Goal: Task Accomplishment & Management: Use online tool/utility

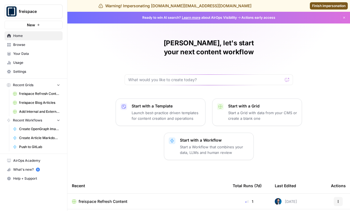
click at [93, 199] on span "freispace Refresh Content" at bounding box center [103, 202] width 49 height 6
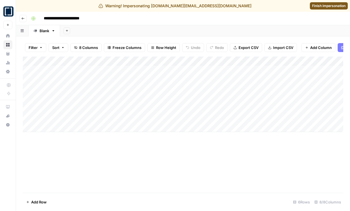
click at [26, 17] on button "Go back" at bounding box center [22, 18] width 7 height 7
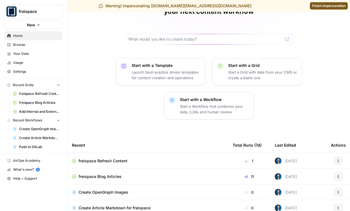
scroll to position [40, 0]
click at [98, 174] on span "freispace Blog Articles" at bounding box center [100, 177] width 43 height 6
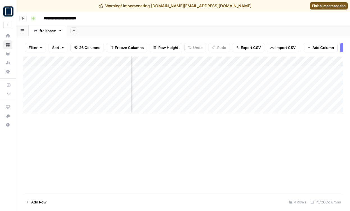
scroll to position [0, 288]
click at [191, 88] on div "Add Column" at bounding box center [183, 85] width 320 height 57
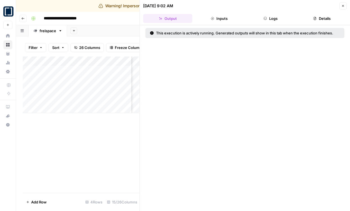
click at [275, 13] on header "08/12/25 at 9:02 AM Close Output Inputs Logs Details" at bounding box center [245, 12] width 210 height 25
click at [272, 19] on button "Logs" at bounding box center [270, 18] width 49 height 9
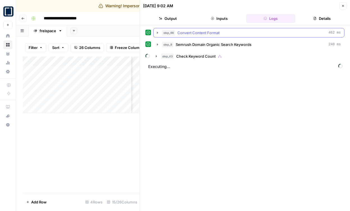
click at [281, 55] on div "step_43 Check Keyword Count" at bounding box center [251, 57] width 180 height 6
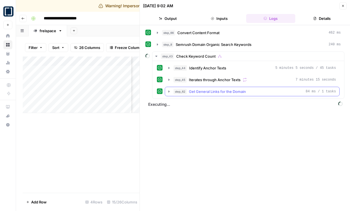
click at [262, 92] on div "step_62 Get General Links for the Domain 84 ms / 1 tasks" at bounding box center [254, 92] width 162 height 6
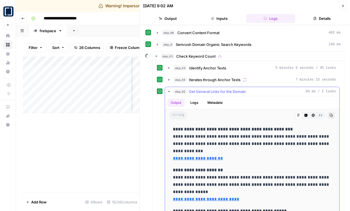
click at [262, 92] on div "step_62 Get General Links for the Domain 84 ms / 1 tasks" at bounding box center [254, 92] width 162 height 6
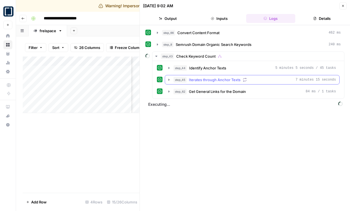
click at [254, 79] on div "step_45 Iterates through Anchor Texts 7 minutes 15 seconds" at bounding box center [254, 80] width 162 height 6
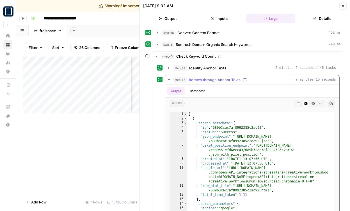
click at [254, 79] on div "step_45 Iterates through Anchor Texts 7 minutes 15 seconds" at bounding box center [254, 80] width 162 height 6
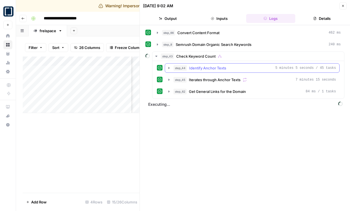
click at [252, 66] on div "step_44 Identify Anchor Texts 5 minutes 5 seconds / 45 tasks" at bounding box center [254, 68] width 162 height 6
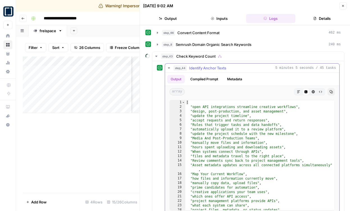
click at [252, 66] on div "step_44 Identify Anchor Texts 5 minutes 5 seconds / 45 tasks" at bounding box center [254, 68] width 162 height 6
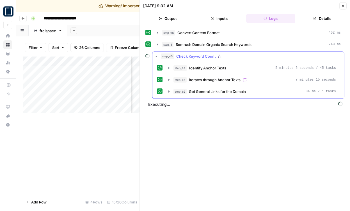
click at [252, 56] on div "step_43 Check Keyword Count" at bounding box center [251, 57] width 180 height 6
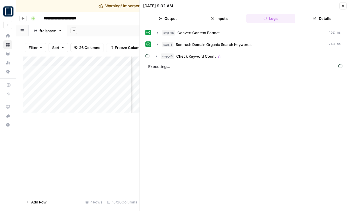
click at [342, 3] on button "Close" at bounding box center [342, 5] width 7 height 7
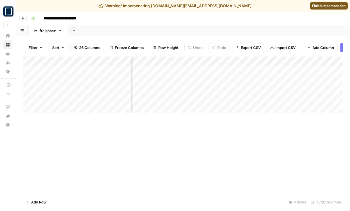
click at [194, 90] on div "Add Column" at bounding box center [183, 85] width 320 height 57
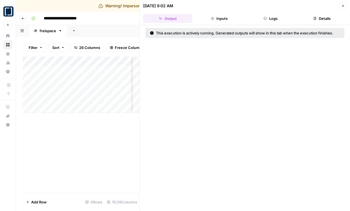
click at [333, 17] on button "Details" at bounding box center [321, 18] width 49 height 9
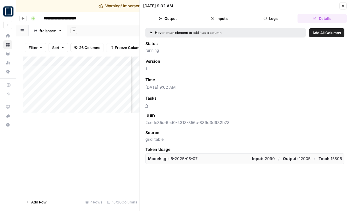
click at [343, 7] on icon "button" at bounding box center [342, 5] width 3 height 3
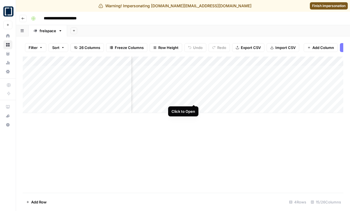
click at [194, 99] on div "Add Column" at bounding box center [183, 85] width 320 height 57
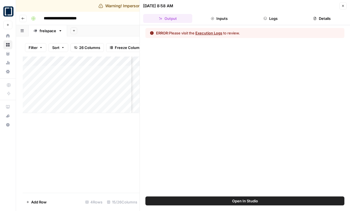
click at [315, 12] on header "08/12/25 at 8:58 AM Close Output Inputs Logs Details" at bounding box center [245, 12] width 210 height 25
click at [316, 17] on icon "button" at bounding box center [314, 18] width 3 height 3
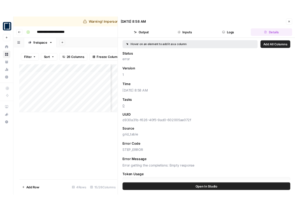
scroll to position [7, 0]
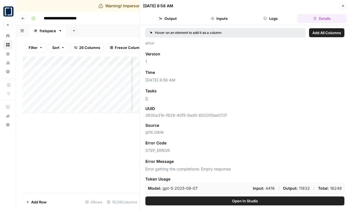
click at [343, 4] on icon "button" at bounding box center [342, 5] width 3 height 3
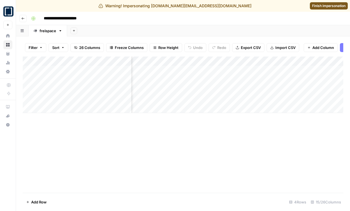
click at [193, 63] on div "Add Column" at bounding box center [183, 85] width 320 height 57
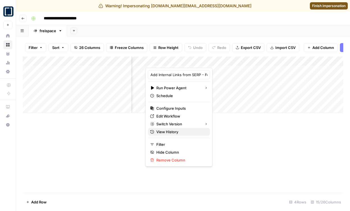
click at [173, 132] on span "View History" at bounding box center [180, 132] width 49 height 6
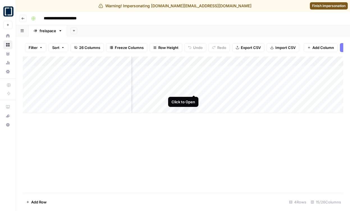
click at [191, 90] on div "Add Column" at bounding box center [183, 85] width 320 height 57
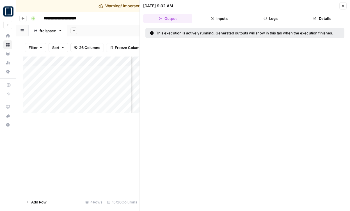
click at [269, 19] on button "Logs" at bounding box center [270, 18] width 49 height 9
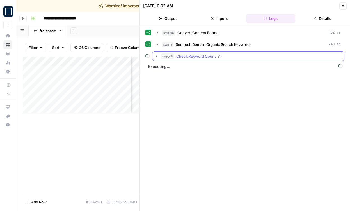
click at [248, 61] on div "step_66 Convert Content Format 462 ms step_8 Semrush Domain Organic Search Keyw…" at bounding box center [244, 118] width 199 height 181
click at [255, 58] on div "step_43 Check Keyword Count" at bounding box center [251, 57] width 180 height 6
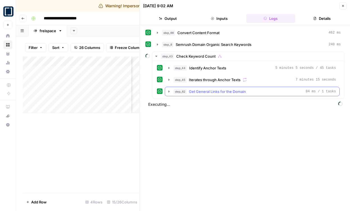
click at [253, 90] on div "step_62 Get General Links for the Domain 84 ms / 1 tasks" at bounding box center [254, 92] width 162 height 6
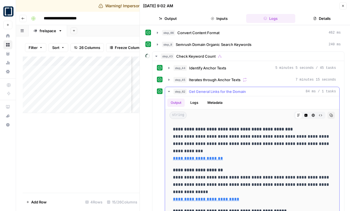
click at [253, 90] on div "step_62 Get General Links for the Domain 84 ms / 1 tasks" at bounding box center [254, 92] width 162 height 6
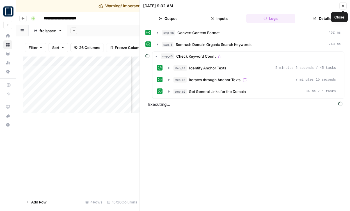
click at [345, 4] on button "Close" at bounding box center [342, 5] width 7 height 7
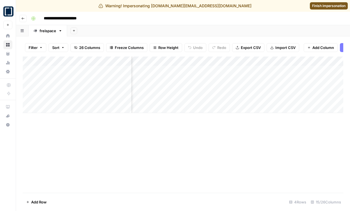
click at [196, 63] on div "Add Column" at bounding box center [183, 85] width 320 height 57
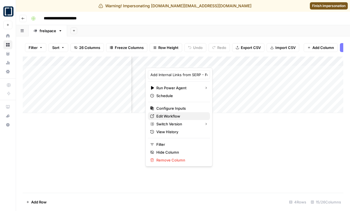
click at [177, 116] on span "Edit Workflow" at bounding box center [180, 117] width 49 height 6
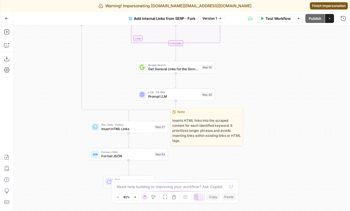
click at [109, 132] on div "Run Code · Python Insert HTML Links Step 27" at bounding box center [128, 127] width 79 height 12
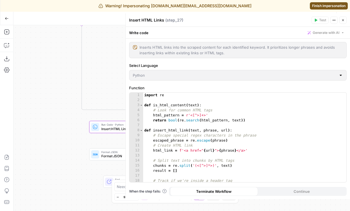
click at [342, 20] on icon "button" at bounding box center [343, 20] width 2 height 2
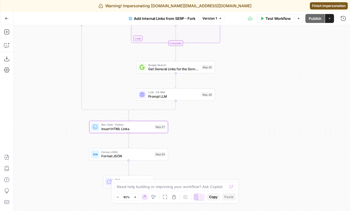
click at [330, 21] on button "Actions" at bounding box center [329, 18] width 9 height 9
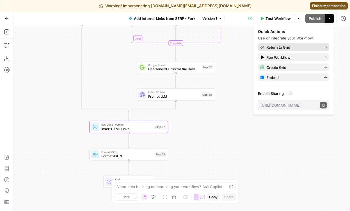
click at [312, 44] on link "Return to Grid" at bounding box center [293, 47] width 71 height 8
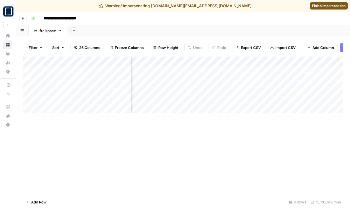
scroll to position [0, 271]
click at [209, 90] on div "Add Column" at bounding box center [183, 85] width 320 height 57
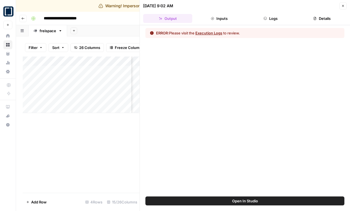
click at [272, 19] on button "Logs" at bounding box center [270, 18] width 49 height 9
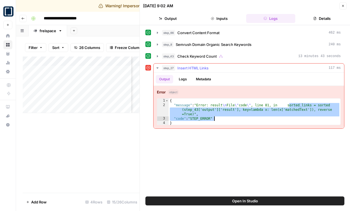
drag, startPoint x: 290, startPoint y: 106, endPoint x: 286, endPoint y: 119, distance: 13.6
click at [286, 119] on div "{ "message" : "Error: result \n File \" code \" , line 81, in sorted_links = so…" at bounding box center [255, 117] width 172 height 36
click at [255, 119] on div "{ "message" : "Error: result \n File \" code \" , line 81, in sorted_links = so…" at bounding box center [255, 117] width 172 height 36
type textarea "**********"
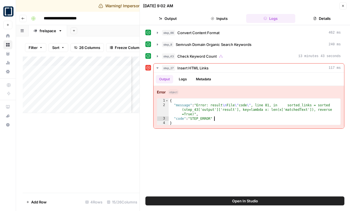
scroll to position [0, 294]
drag, startPoint x: 131, startPoint y: 61, endPoint x: 66, endPoint y: 68, distance: 65.2
click at [67, 68] on div "Add Column" at bounding box center [81, 85] width 117 height 57
click at [122, 90] on div "Add Column" at bounding box center [81, 85] width 117 height 57
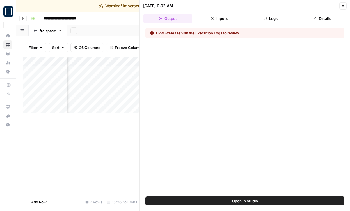
click at [276, 26] on div "ERROR: Please visit the Execution Logs to review." at bounding box center [245, 111] width 210 height 172
click at [276, 21] on button "Logs" at bounding box center [270, 18] width 49 height 9
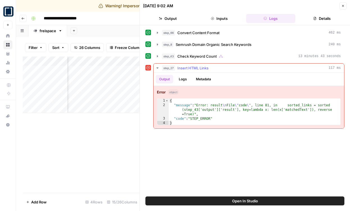
click at [224, 68] on div "step_27 Insert HTML Links 117 ms" at bounding box center [251, 68] width 179 height 6
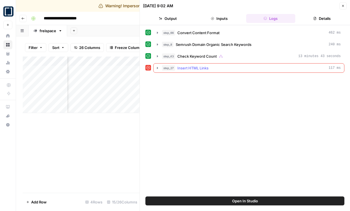
click at [224, 68] on div "step_27 Insert HTML Links 117 ms" at bounding box center [251, 68] width 179 height 6
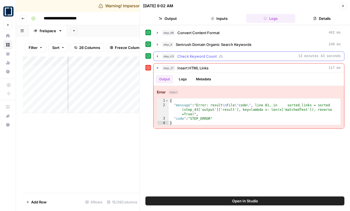
click at [225, 58] on div "step_43 Check Keyword Count 13 minutes 43 seconds" at bounding box center [251, 57] width 179 height 6
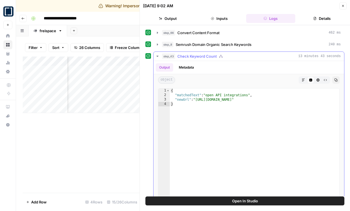
click at [238, 56] on div "step_43 Check Keyword Count 13 minutes 43 seconds" at bounding box center [251, 57] width 179 height 6
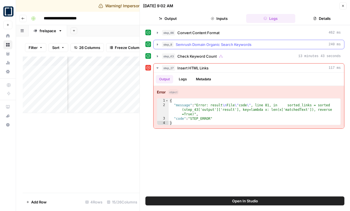
click at [252, 46] on div "step_8 Semrush Domain Organic Search Keywords 240 ms" at bounding box center [251, 45] width 179 height 6
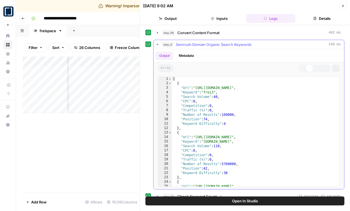
click at [252, 46] on div "step_8 Semrush Domain Organic Search Keywords 240 ms" at bounding box center [251, 45] width 179 height 6
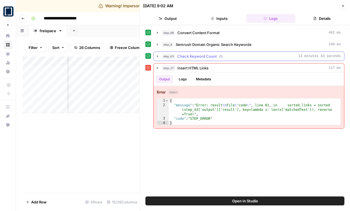
click at [252, 57] on div "step_43 Check Keyword Count 13 minutes 43 seconds" at bounding box center [251, 57] width 179 height 6
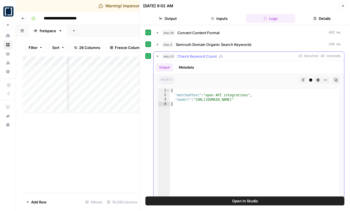
click at [259, 56] on div "step_43 Check Keyword Count 13 minutes 43 seconds" at bounding box center [251, 57] width 179 height 6
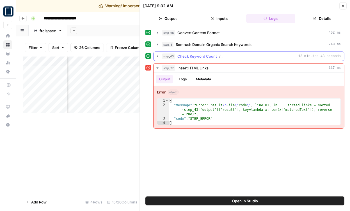
click at [259, 56] on div "step_43 Check Keyword Count 13 minutes 43 seconds" at bounding box center [251, 57] width 179 height 6
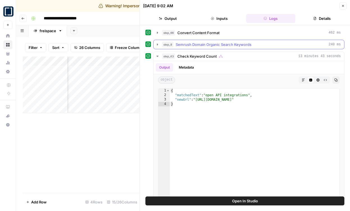
click at [258, 44] on div "step_8 Semrush Domain Organic Search Keywords 240 ms" at bounding box center [251, 45] width 179 height 6
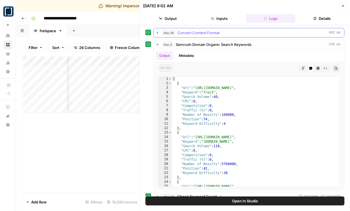
click at [258, 33] on div "step_66 Convert Content Format 462 ms" at bounding box center [251, 33] width 179 height 6
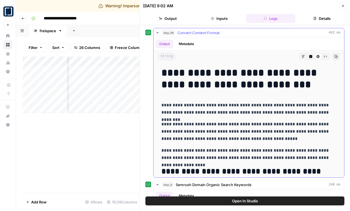
click at [258, 33] on div "step_66 Convert Content Format 462 ms" at bounding box center [251, 33] width 179 height 6
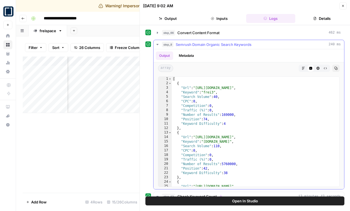
click at [259, 43] on div "step_8 Semrush Domain Organic Search Keywords 240 ms" at bounding box center [251, 45] width 179 height 6
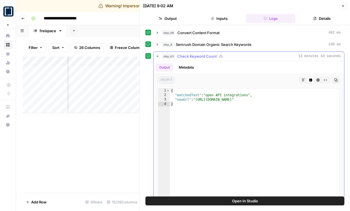
click at [259, 54] on div "step_43 Check Keyword Count 13 minutes 43 seconds" at bounding box center [251, 57] width 179 height 6
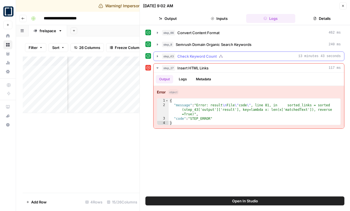
click at [259, 54] on div "step_43 Check Keyword Count 13 minutes 43 seconds" at bounding box center [251, 57] width 179 height 6
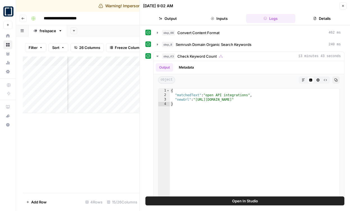
click at [126, 60] on div "Add Column" at bounding box center [81, 85] width 117 height 57
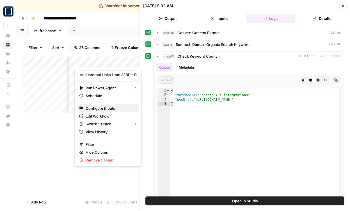
click at [106, 108] on span "Configure Inputs" at bounding box center [110, 109] width 49 height 6
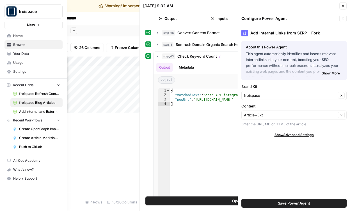
click at [26, 53] on span "Your Data" at bounding box center [36, 53] width 47 height 5
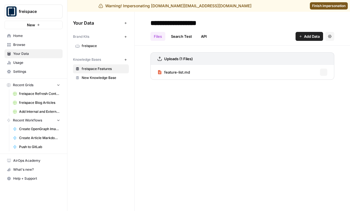
click at [112, 47] on span "freispace" at bounding box center [104, 45] width 45 height 5
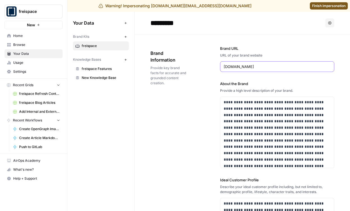
click at [249, 69] on input "freispace.com" at bounding box center [276, 67] width 107 height 6
click at [200, 109] on div "**********" at bounding box center [242, 214] width 184 height 361
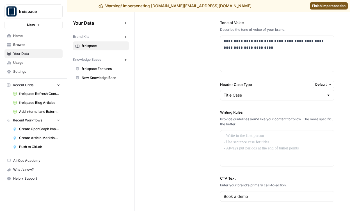
scroll to position [468, 0]
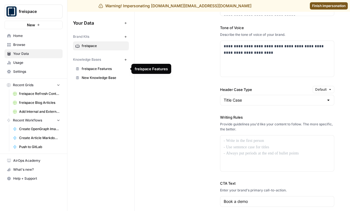
click at [30, 45] on span "Browse" at bounding box center [36, 44] width 47 height 5
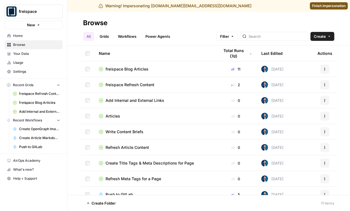
click at [136, 73] on td "freispace Blog Articles" at bounding box center [154, 68] width 120 height 15
click at [136, 68] on span "freispace Blog Articles" at bounding box center [126, 69] width 43 height 6
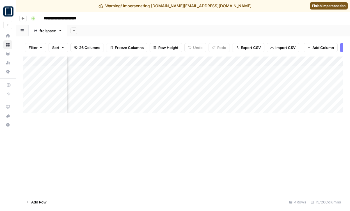
scroll to position [0, 121]
click at [244, 70] on div "Add Column" at bounding box center [183, 85] width 320 height 57
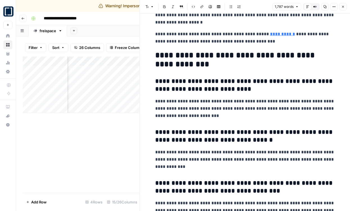
scroll to position [1860, 0]
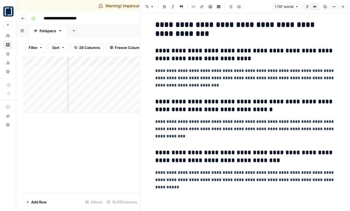
click at [344, 9] on button "Close" at bounding box center [342, 6] width 7 height 7
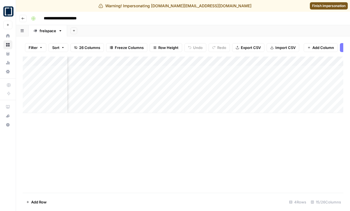
scroll to position [0, 148]
click at [247, 91] on div "Add Column" at bounding box center [183, 85] width 320 height 57
click at [268, 88] on div "Add Column" at bounding box center [183, 85] width 320 height 57
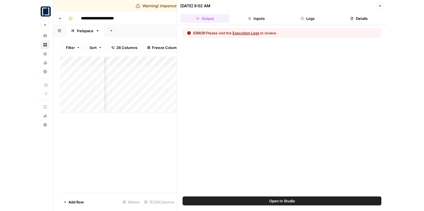
scroll to position [0, 296]
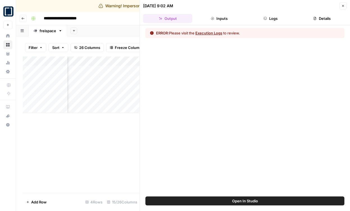
click at [207, 33] on button "Execution Logs" at bounding box center [208, 33] width 27 height 6
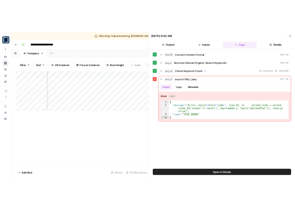
scroll to position [0, 227]
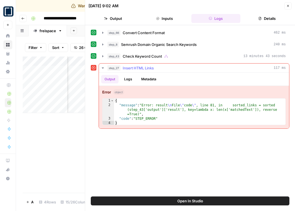
click at [204, 71] on button "step_27 Insert HTML Links 117 ms" at bounding box center [194, 68] width 190 height 9
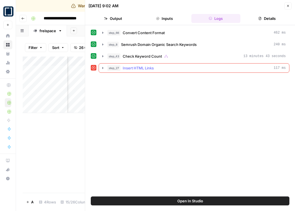
click at [205, 69] on div "step_27 Insert HTML Links 117 ms" at bounding box center [196, 68] width 179 height 6
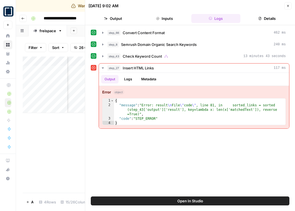
click at [287, 6] on icon "button" at bounding box center [288, 6] width 2 height 2
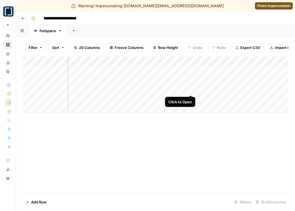
click at [191, 90] on div "Add Column" at bounding box center [156, 85] width 266 height 57
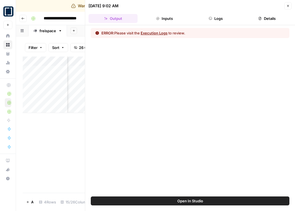
click at [167, 33] on button "Execution Logs" at bounding box center [154, 33] width 27 height 6
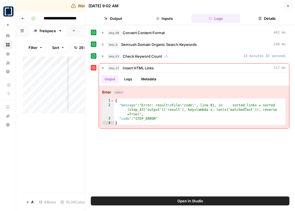
click at [172, 202] on button "Open In Studio" at bounding box center [190, 201] width 199 height 9
click at [290, 1] on header "08/12/25 at 9:02 AM Close Output Inputs Logs Details" at bounding box center [190, 12] width 210 height 25
click at [289, 7] on icon "button" at bounding box center [288, 5] width 3 height 3
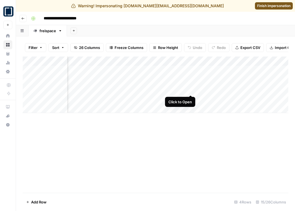
click at [190, 90] on div "Add Column" at bounding box center [156, 85] width 266 height 57
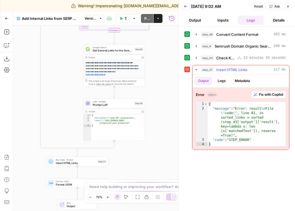
click at [270, 96] on span "Fix with Copilot" at bounding box center [271, 94] width 24 height 5
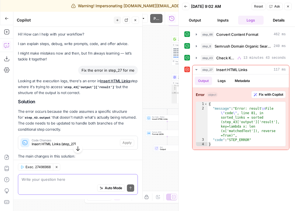
scroll to position [69, 0]
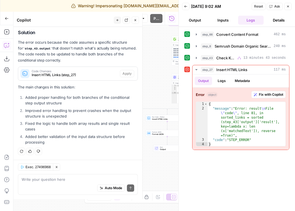
click at [135, 22] on icon "button" at bounding box center [135, 20] width 3 height 3
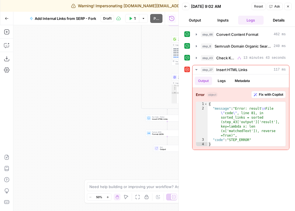
click at [186, 6] on icon "button" at bounding box center [185, 6] width 3 height 2
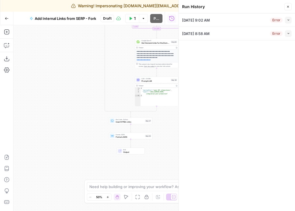
click at [290, 7] on button "Close" at bounding box center [288, 6] width 7 height 7
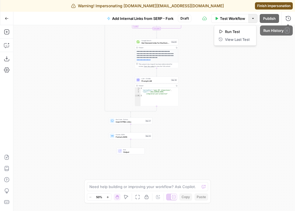
click at [255, 18] on button "Options" at bounding box center [253, 18] width 9 height 9
click at [7, 20] on icon "button" at bounding box center [7, 19] width 4 height 4
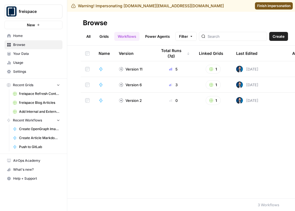
click at [103, 39] on link "Grids" at bounding box center [104, 36] width 16 height 9
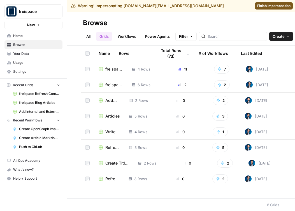
click at [114, 66] on span "freispace Blog Articles" at bounding box center [114, 69] width 18 height 6
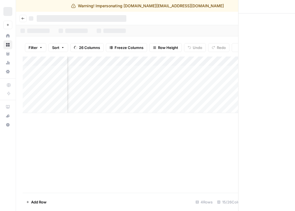
scroll to position [0, 50]
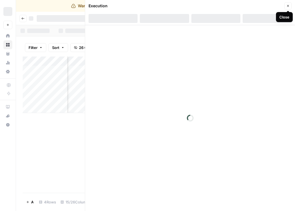
click at [289, 5] on icon "button" at bounding box center [288, 5] width 3 height 3
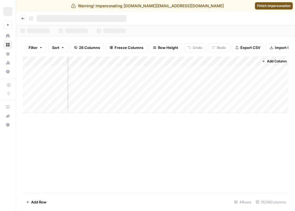
scroll to position [0, 526]
click at [270, 10] on div "Warning! Impersonating [DOMAIN_NAME][EMAIL_ADDRESS][DOMAIN_NAME] Finish imperso…" at bounding box center [147, 6] width 295 height 12
click at [272, 5] on span "Finish impersonation" at bounding box center [273, 5] width 33 height 5
